Goal: Task Accomplishment & Management: Manage account settings

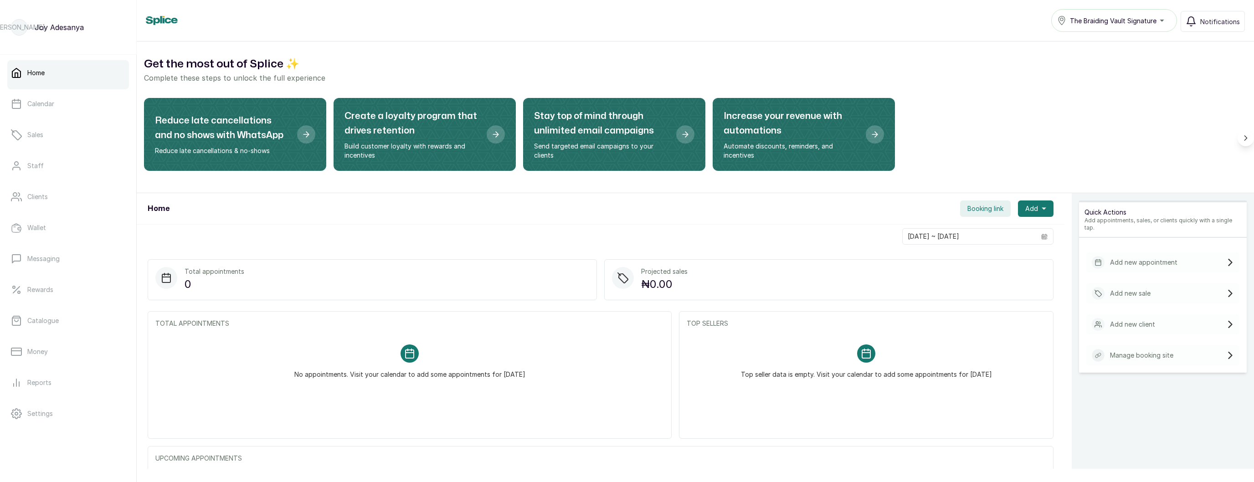
click at [45, 153] on ul "Home Calendar Sales Staff Clients Wallet Messaging Rewards Catalogue Money Repo…" at bounding box center [68, 274] width 122 height 428
click at [40, 158] on link "Staff" at bounding box center [68, 166] width 122 height 26
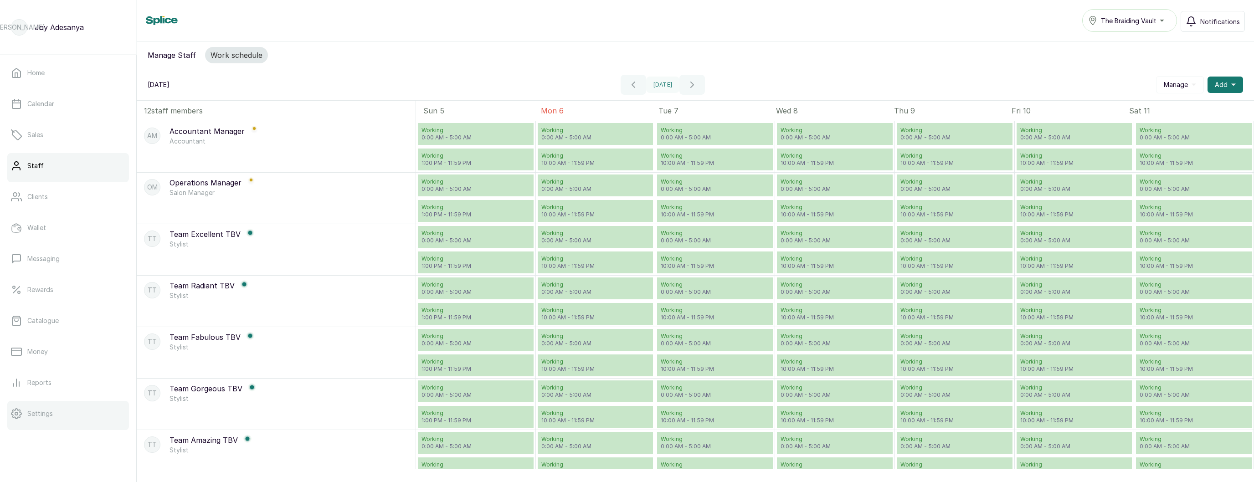
click at [41, 412] on p "Settings" at bounding box center [40, 413] width 26 height 9
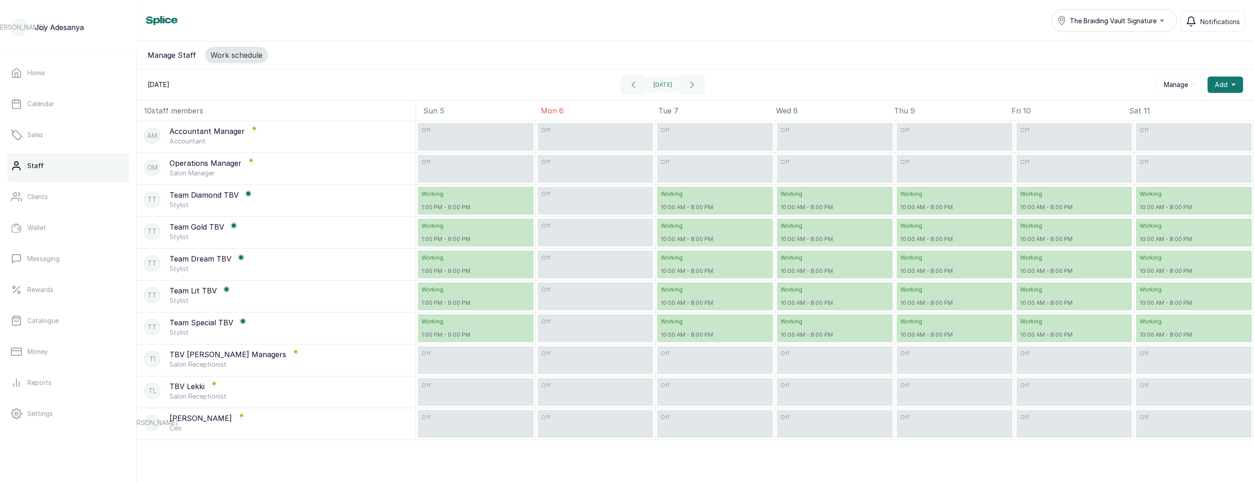
click at [1126, 17] on span "The Braiding Vault Signature" at bounding box center [1112, 21] width 87 height 10
click at [1110, 59] on span "The Braiding Vault" at bounding box center [1124, 61] width 111 height 11
